Goal: Find specific page/section: Find specific page/section

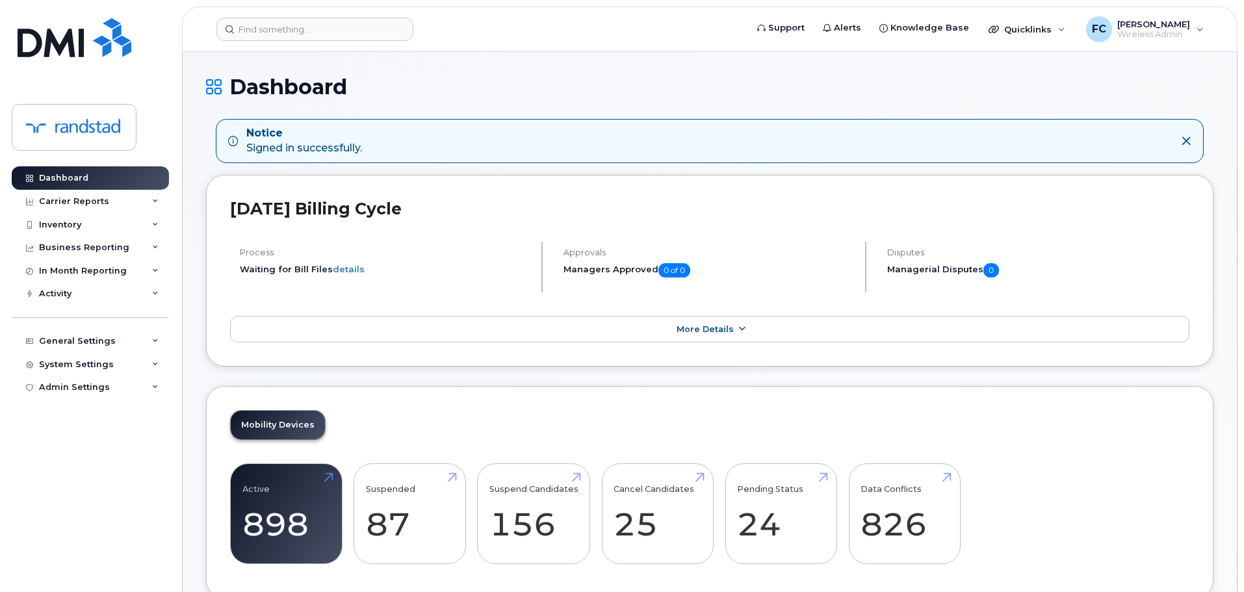
click at [706, 325] on span "More Details" at bounding box center [704, 329] width 57 height 10
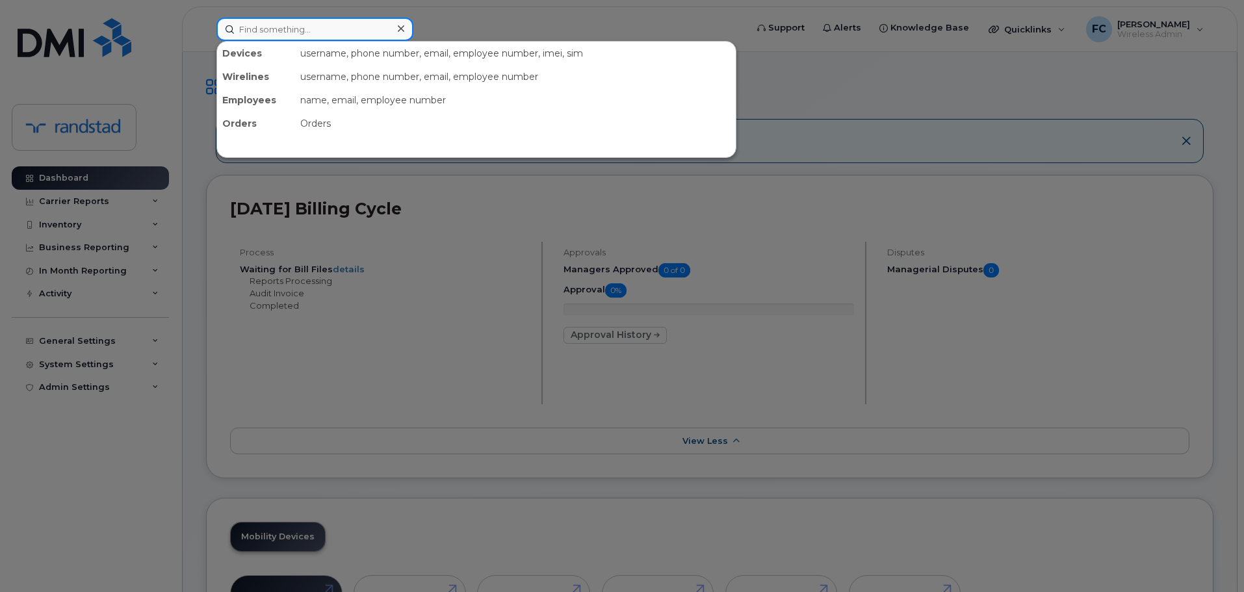
click at [307, 25] on input at bounding box center [314, 29] width 197 height 23
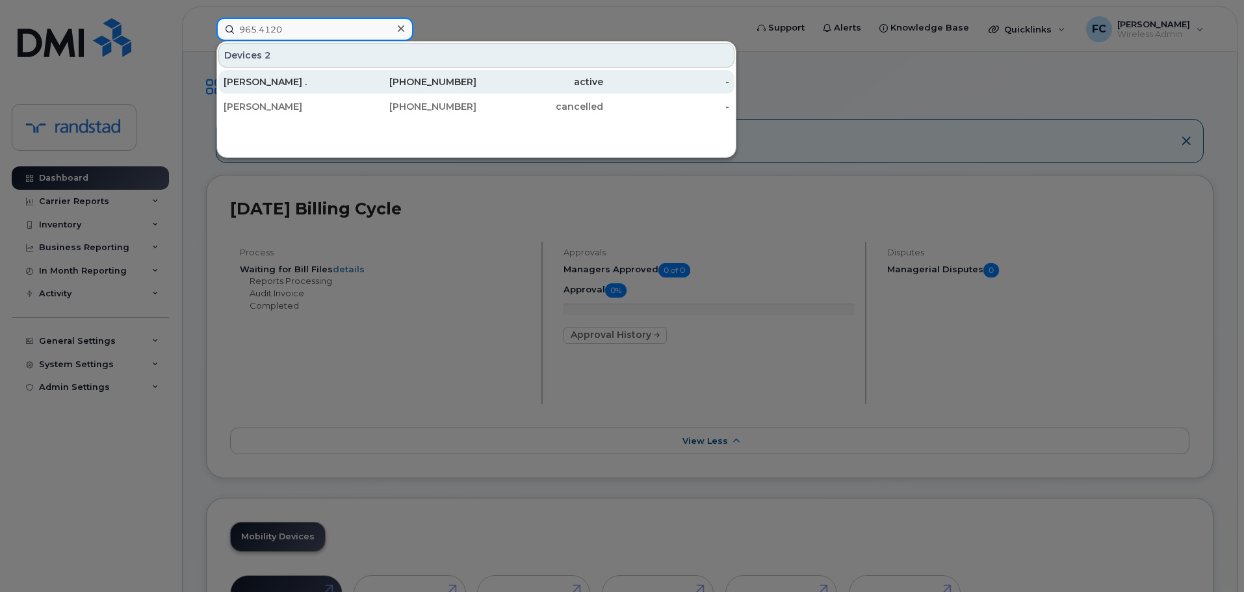
type input "965.4120"
click at [456, 80] on div "[PHONE_NUMBER]" at bounding box center [413, 81] width 127 height 13
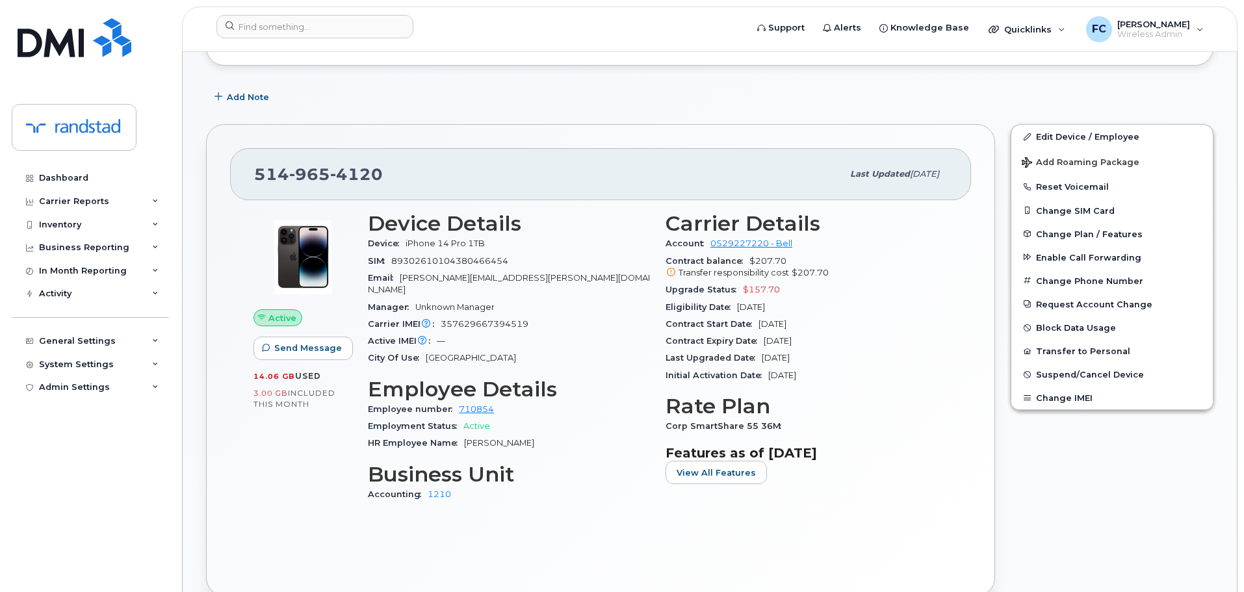
scroll to position [390, 0]
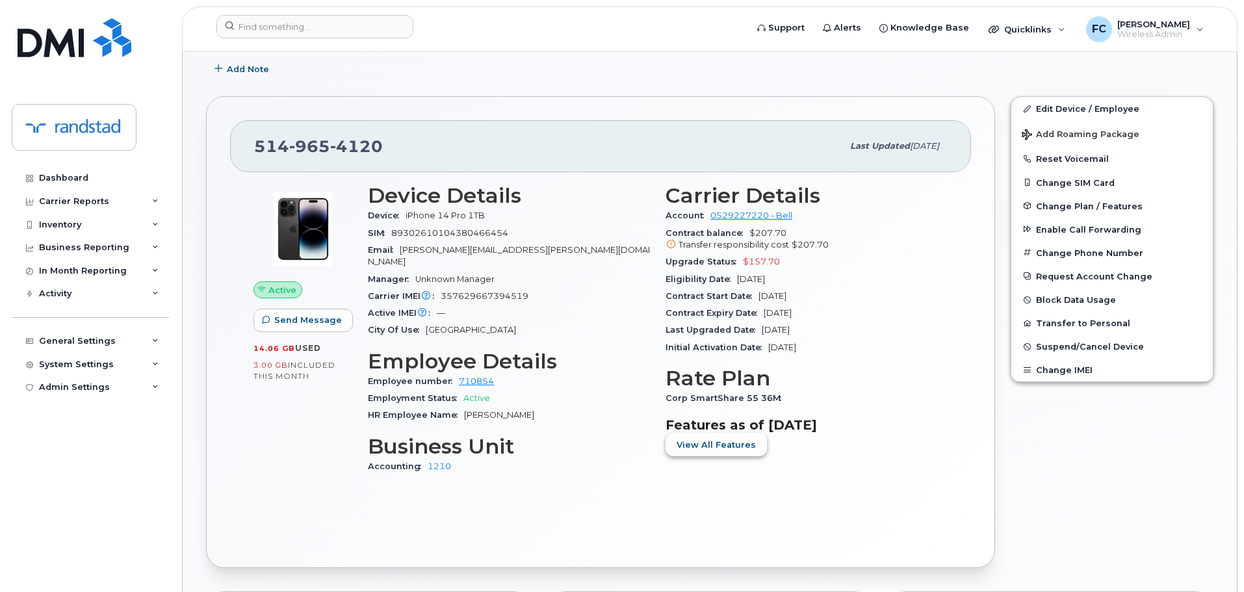
click at [729, 439] on span "View All Features" at bounding box center [715, 445] width 79 height 12
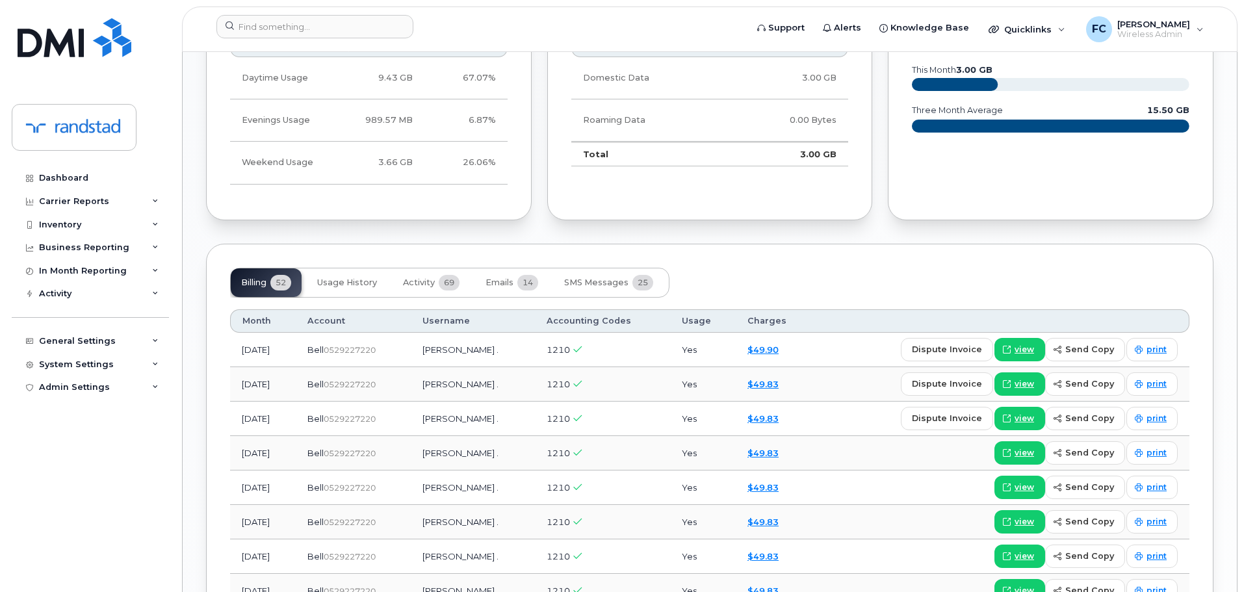
scroll to position [1300, 0]
